Goal: Navigation & Orientation: Find specific page/section

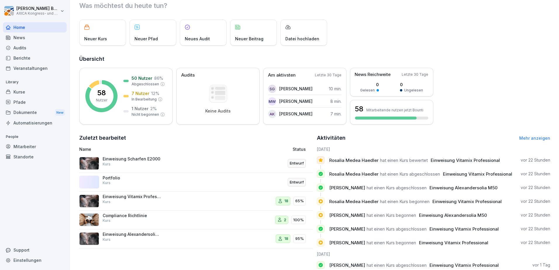
scroll to position [29, 0]
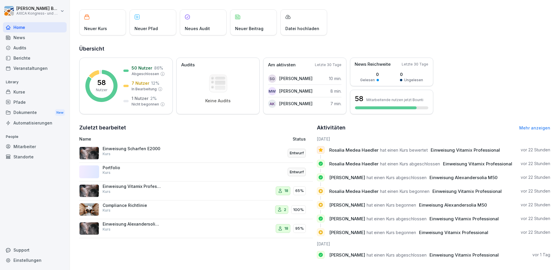
click at [153, 208] on div "Compliance Richtlinie Kurs" at bounding box center [132, 208] width 58 height 11
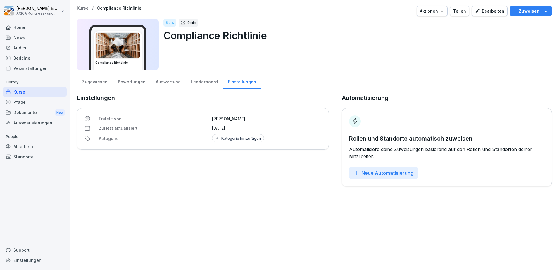
click at [14, 27] on div "Home" at bounding box center [35, 27] width 64 height 10
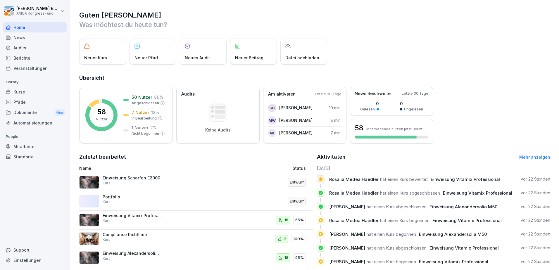
click at [155, 215] on p "Einweisung Vitamix Professional" at bounding box center [132, 215] width 58 height 5
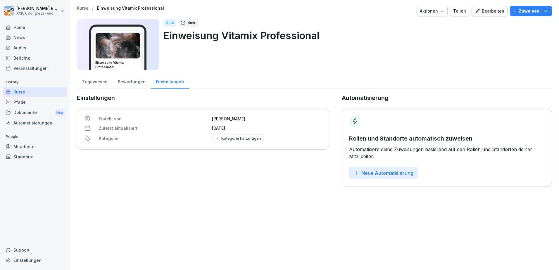
click at [131, 85] on div "Bewertungen" at bounding box center [131, 81] width 38 height 15
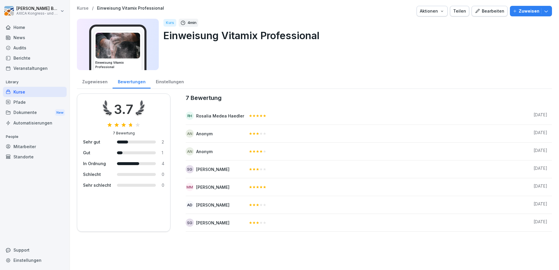
click at [24, 26] on div "Home" at bounding box center [35, 27] width 64 height 10
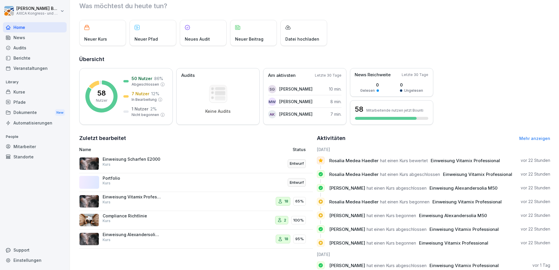
scroll to position [37, 0]
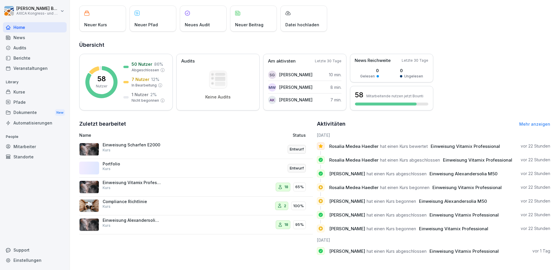
click at [16, 30] on div "Home" at bounding box center [35, 27] width 64 height 10
